Goal: Navigation & Orientation: Find specific page/section

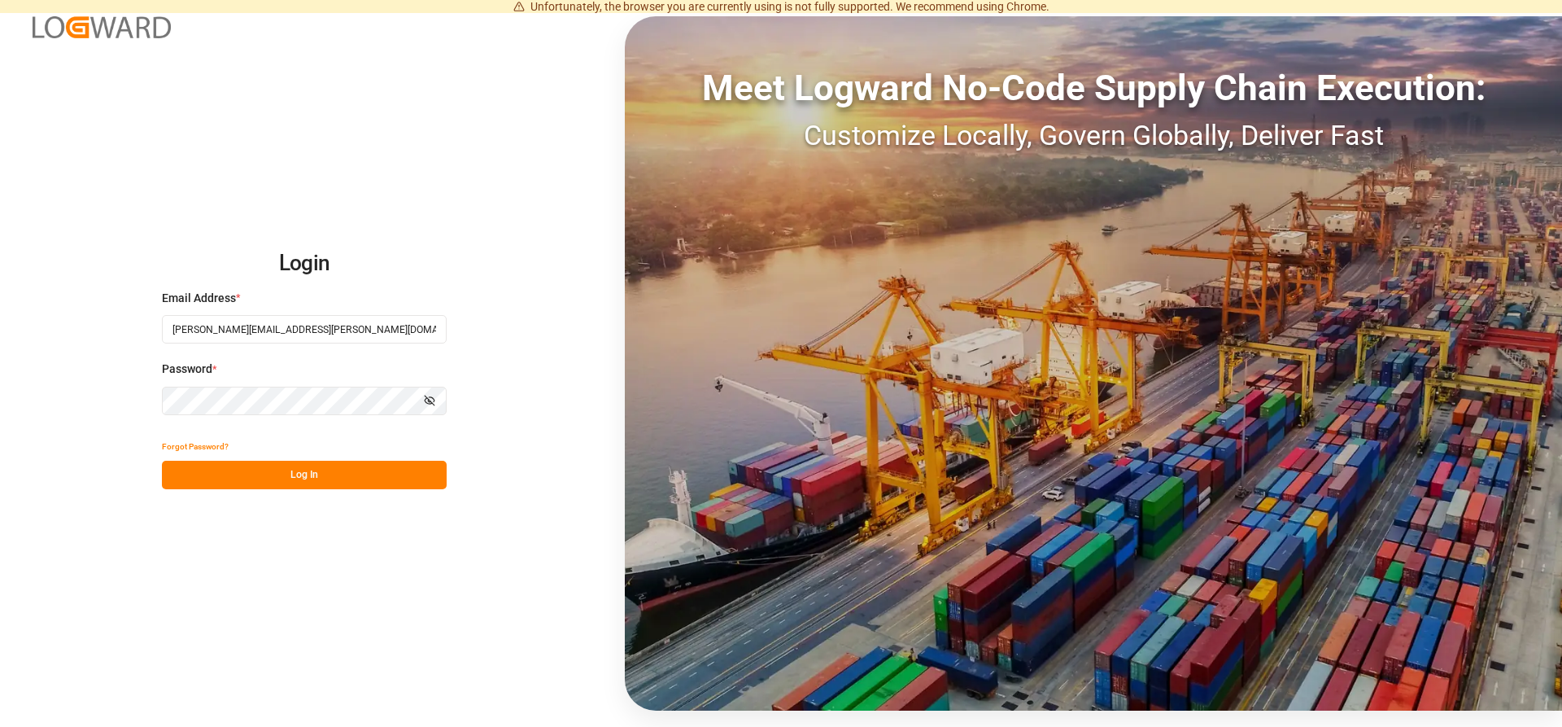
click at [249, 466] on button "Log In" at bounding box center [304, 474] width 285 height 28
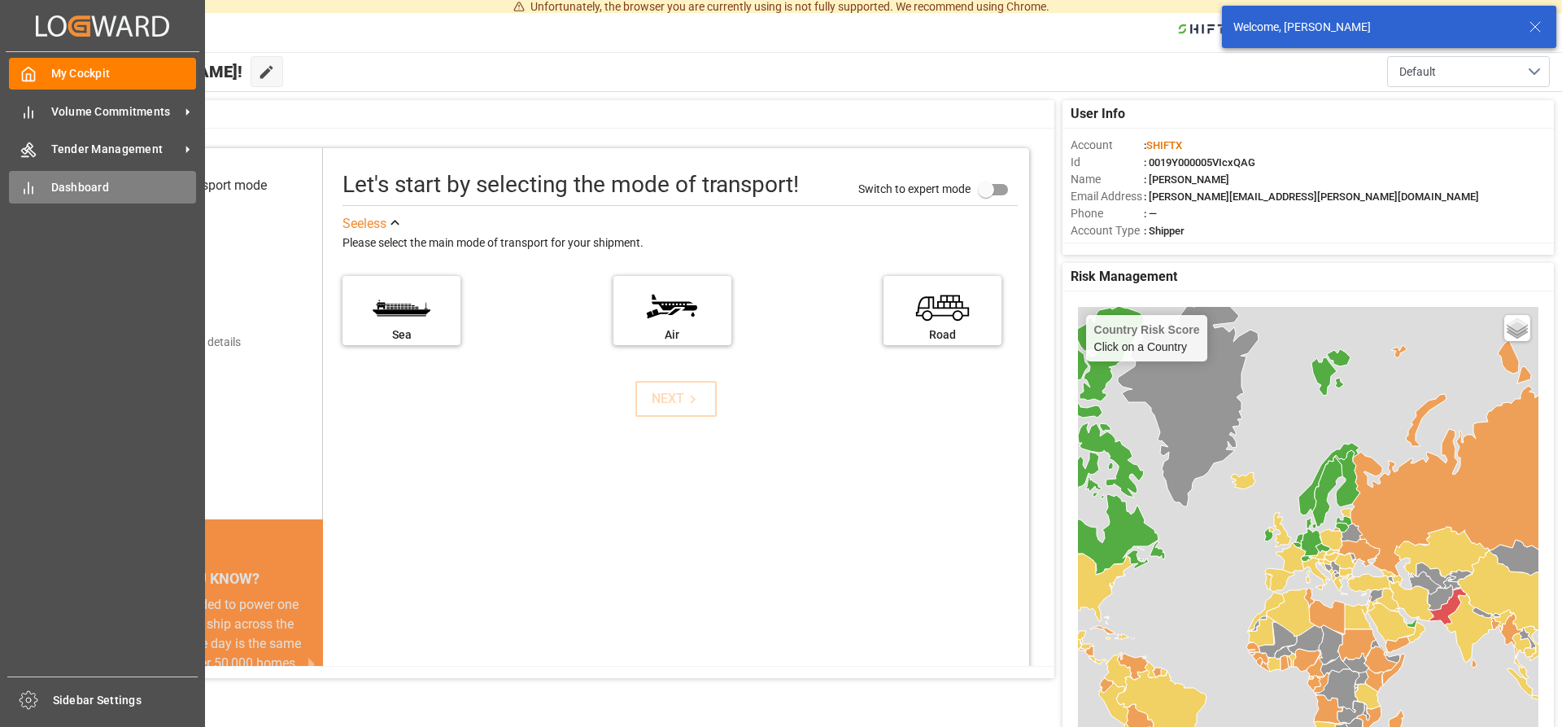
click at [40, 175] on div "Dashboard Dashboard" at bounding box center [102, 187] width 187 height 32
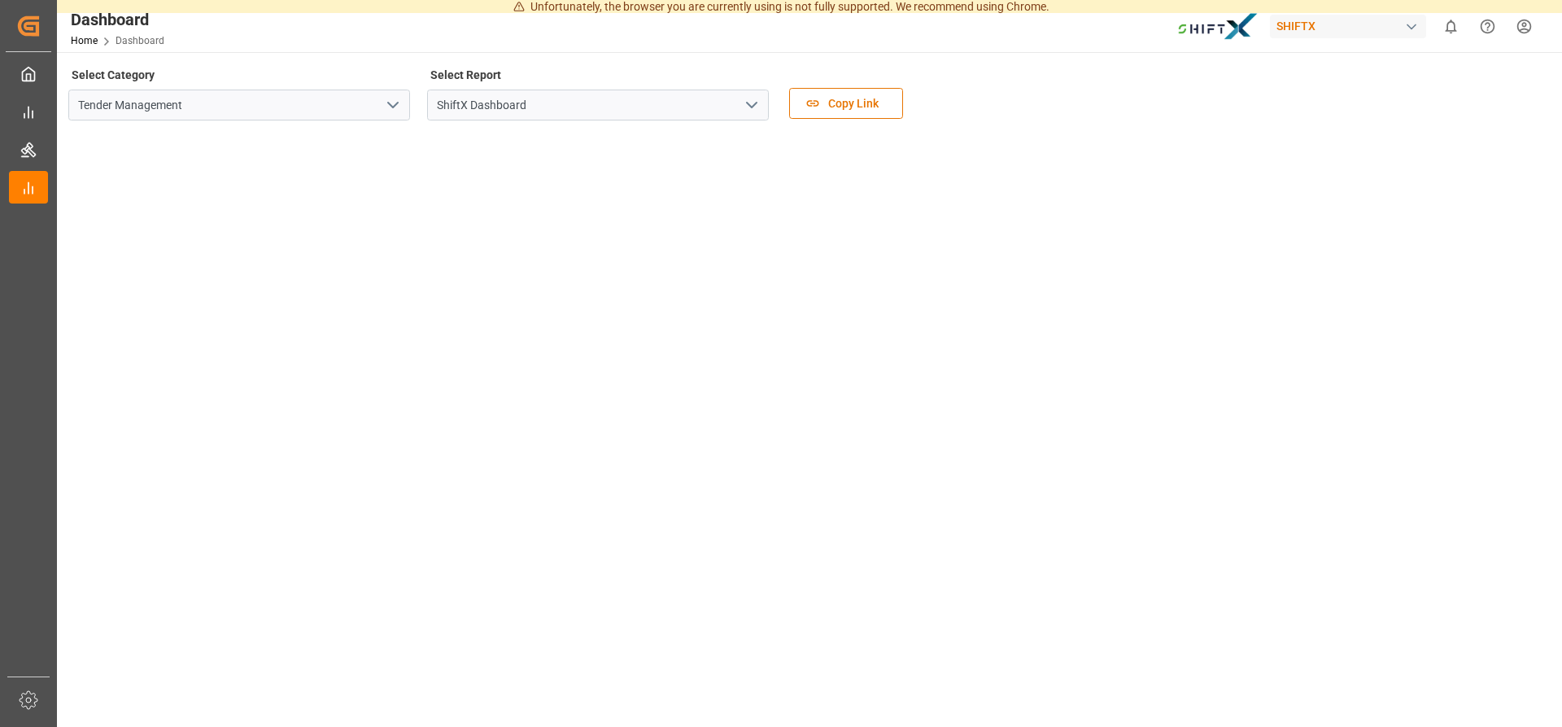
click at [397, 101] on icon "open menu" at bounding box center [393, 105] width 20 height 20
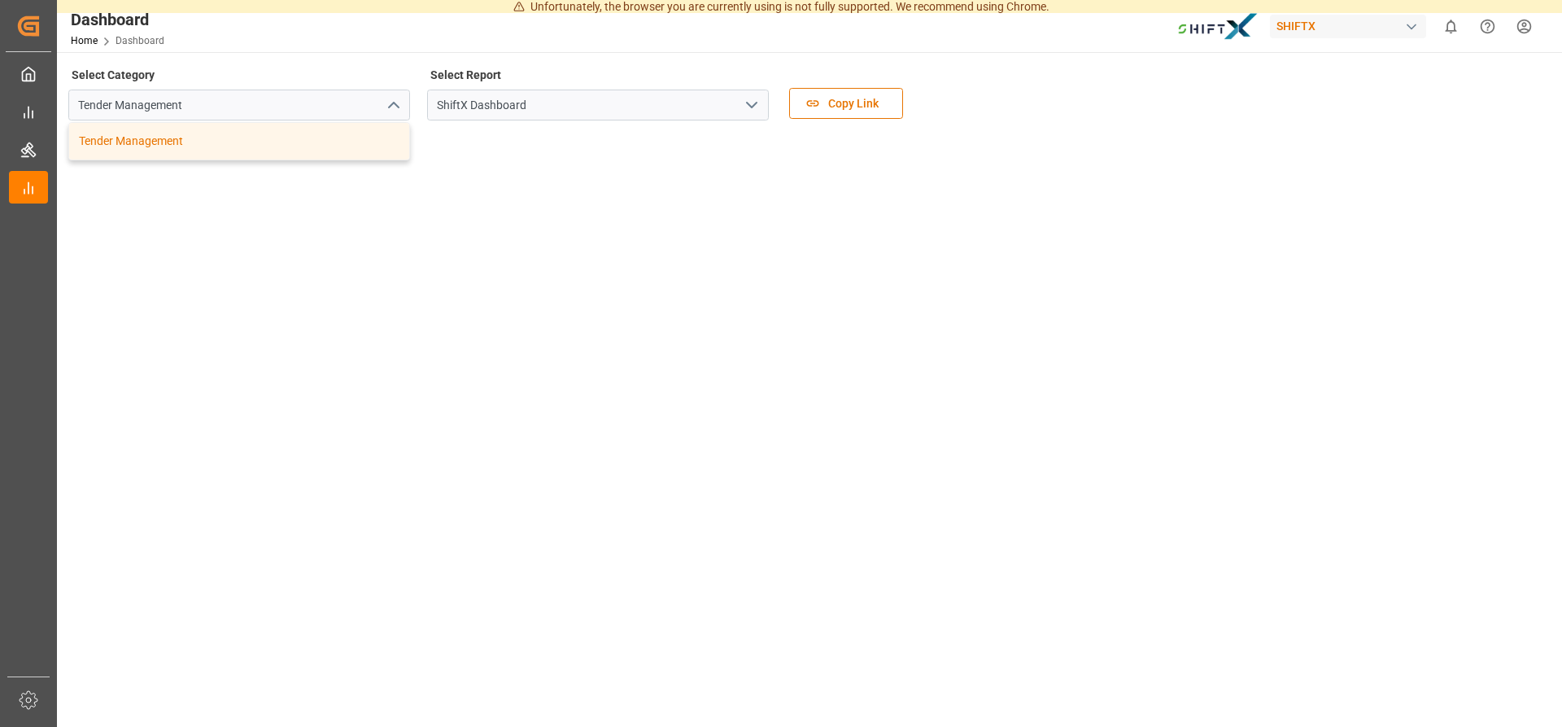
click at [397, 101] on icon "close menu" at bounding box center [393, 105] width 20 height 20
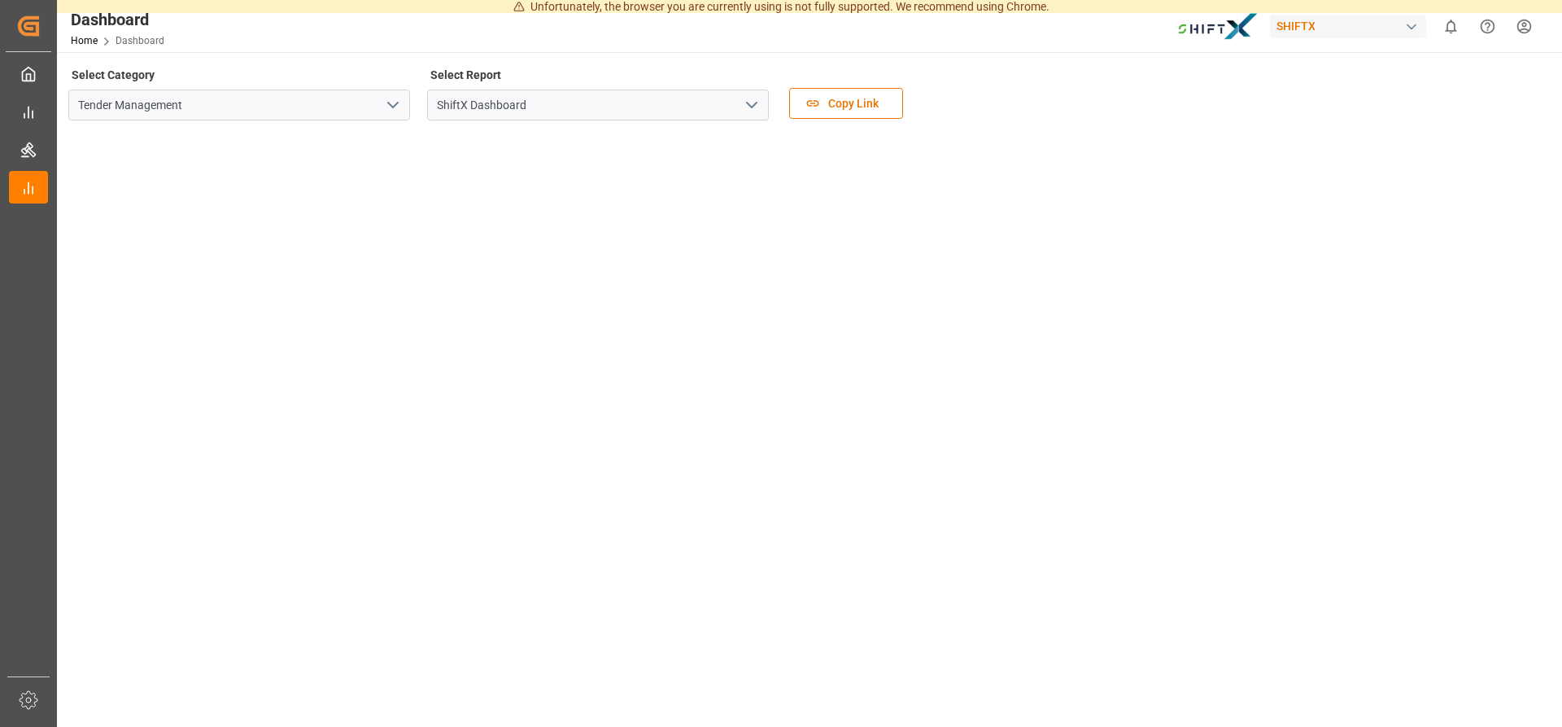
click at [759, 106] on icon "open menu" at bounding box center [752, 105] width 20 height 20
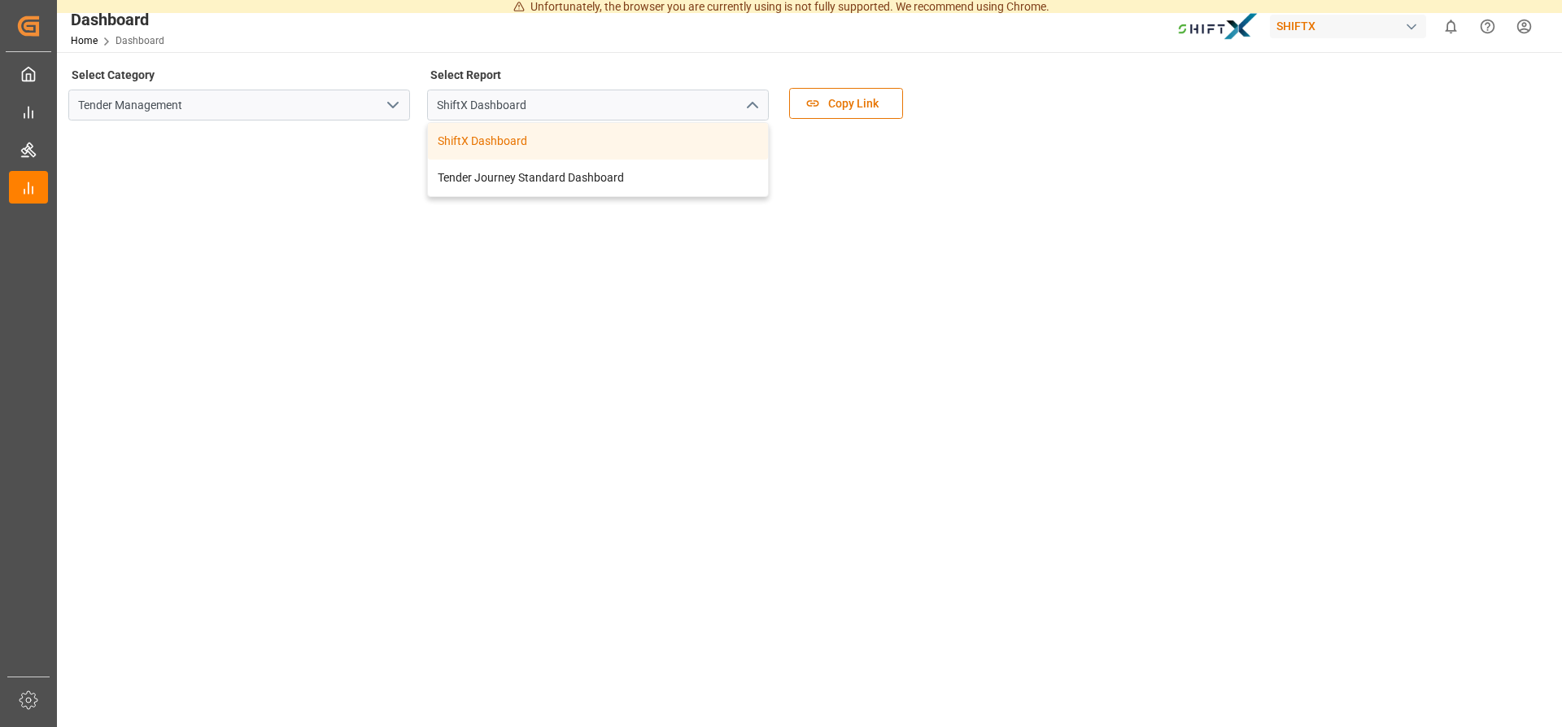
click at [757, 105] on icon "close menu" at bounding box center [752, 105] width 20 height 20
